Goal: Task Accomplishment & Management: Use online tool/utility

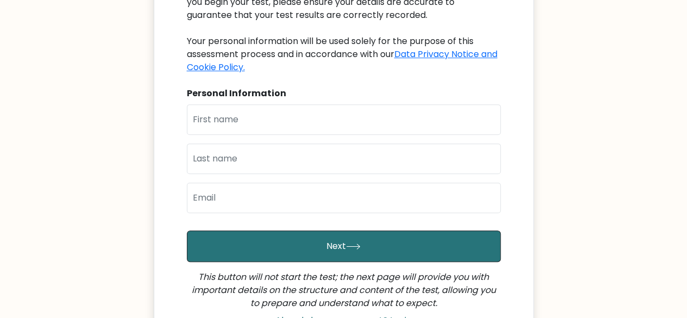
scroll to position [161, 0]
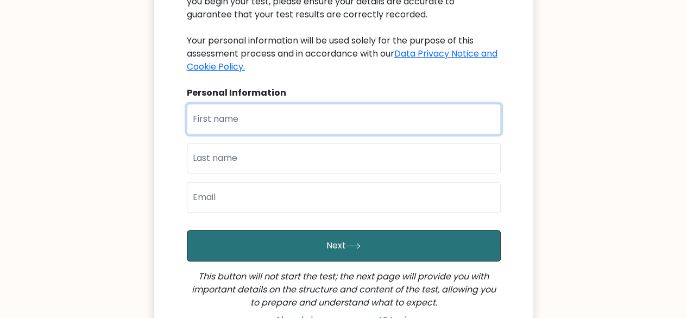
click at [299, 122] on input "text" at bounding box center [344, 119] width 314 height 30
type input "Tiara"
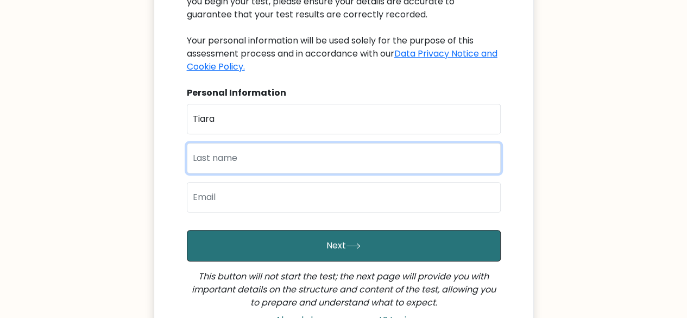
click at [226, 145] on input "text" at bounding box center [344, 158] width 314 height 30
type input "[DEMOGRAPHIC_DATA][PERSON_NAME]"
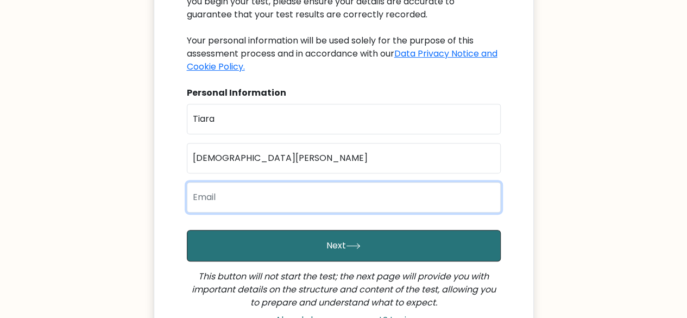
click at [223, 202] on input "email" at bounding box center [344, 197] width 314 height 30
type input "[EMAIL_ADDRESS][DOMAIN_NAME]"
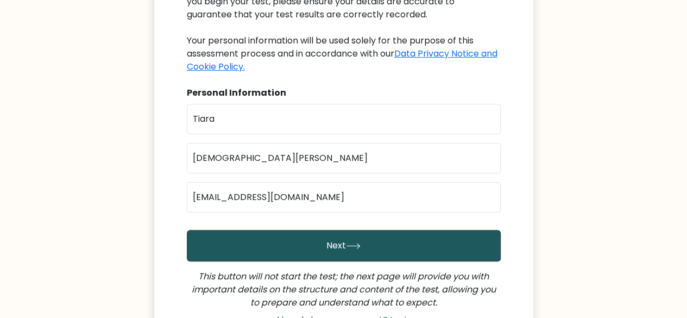
click at [254, 242] on button "Next" at bounding box center [344, 245] width 314 height 31
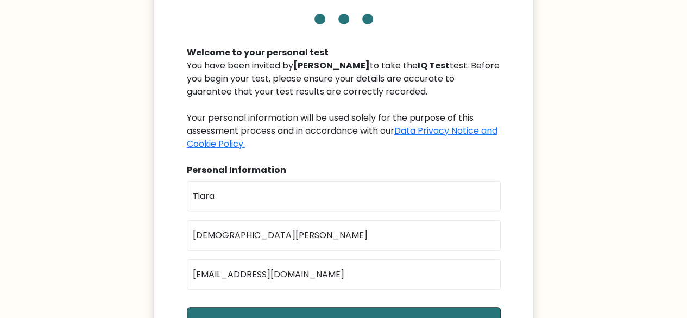
scroll to position [125, 0]
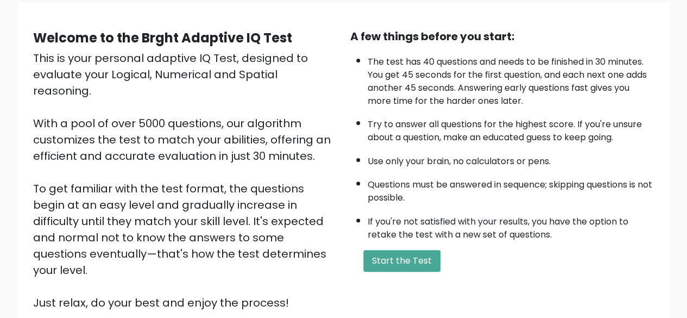
scroll to position [84, 0]
click at [404, 256] on button "Start the Test" at bounding box center [401, 260] width 77 height 22
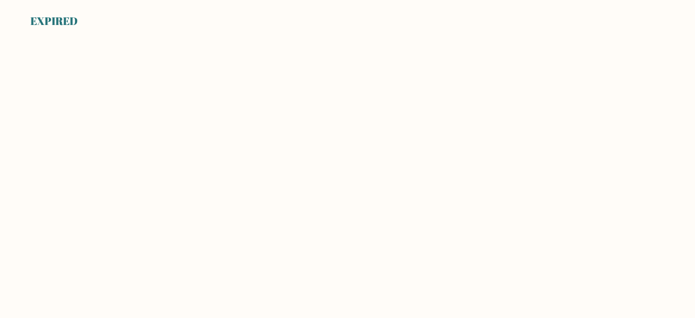
click at [496, 66] on body "EXPIRED" at bounding box center [347, 159] width 695 height 318
